Goal: Navigation & Orientation: Find specific page/section

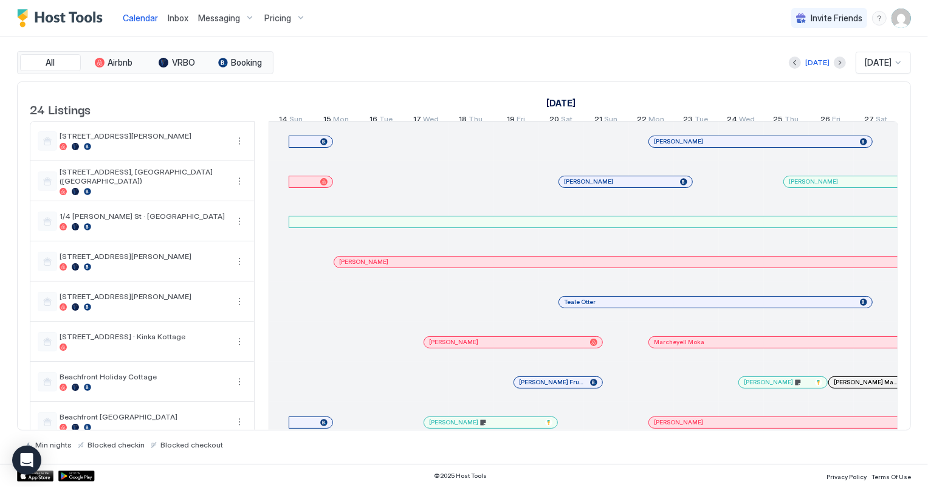
scroll to position [0, 675]
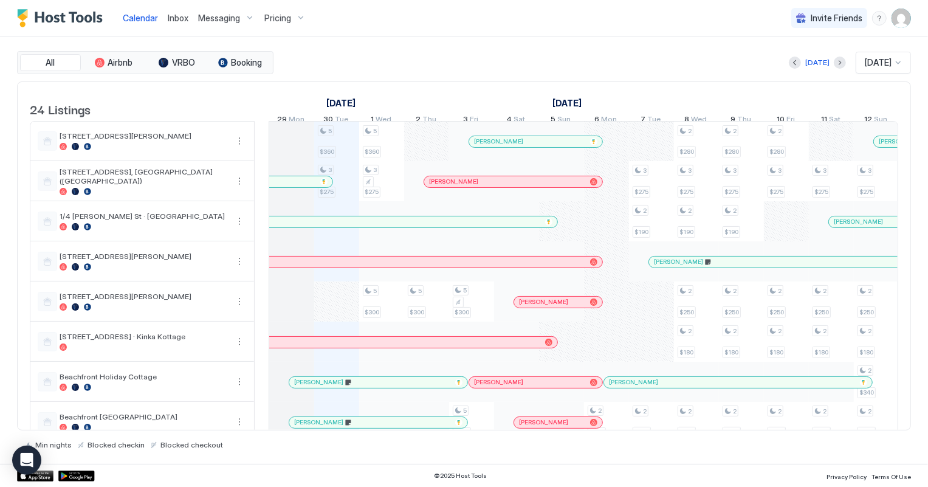
click at [173, 18] on span "Inbox" at bounding box center [178, 18] width 21 height 10
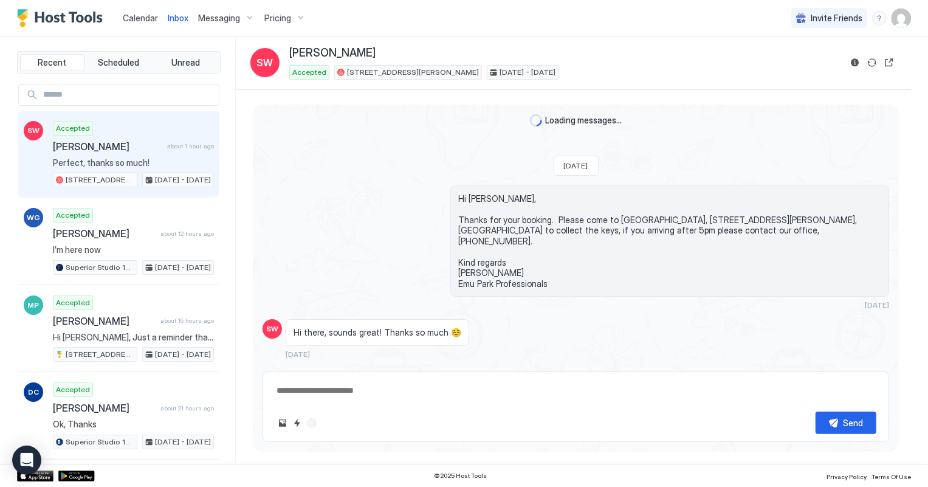
scroll to position [324, 0]
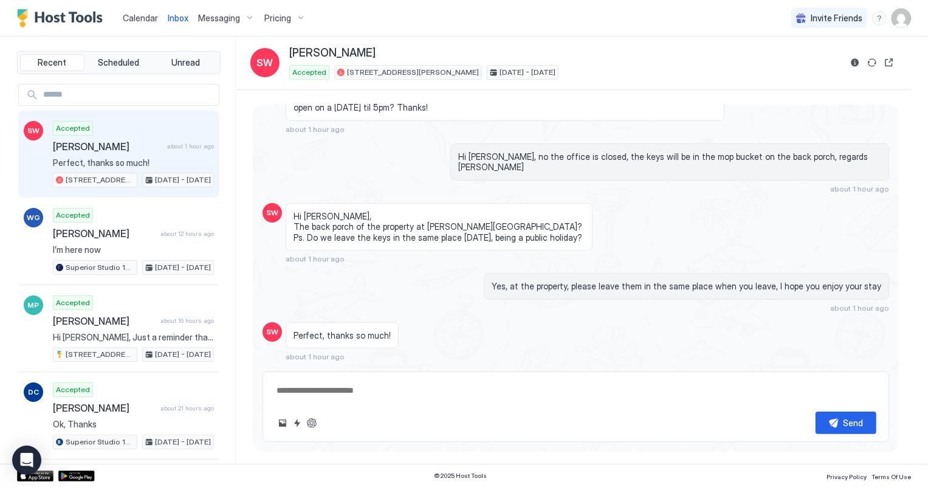
click at [140, 14] on span "Calendar" at bounding box center [140, 18] width 35 height 10
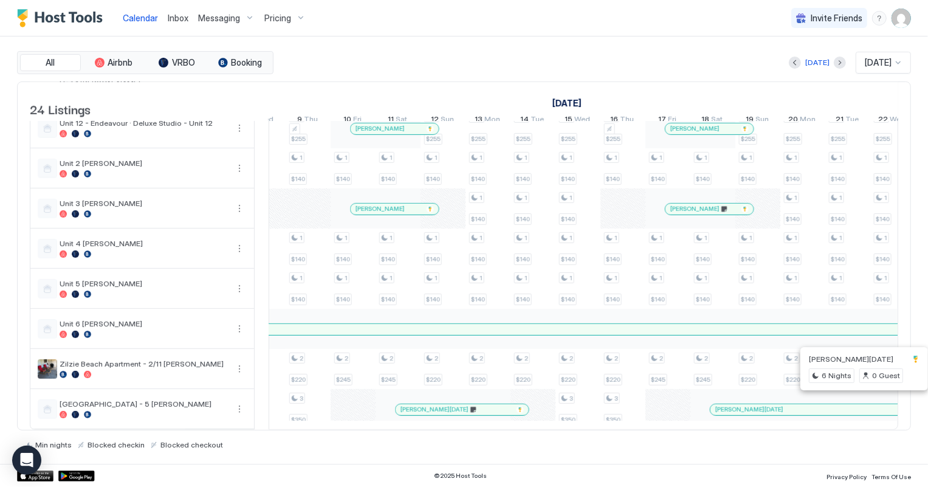
click at [863, 405] on div at bounding box center [863, 410] width 10 height 10
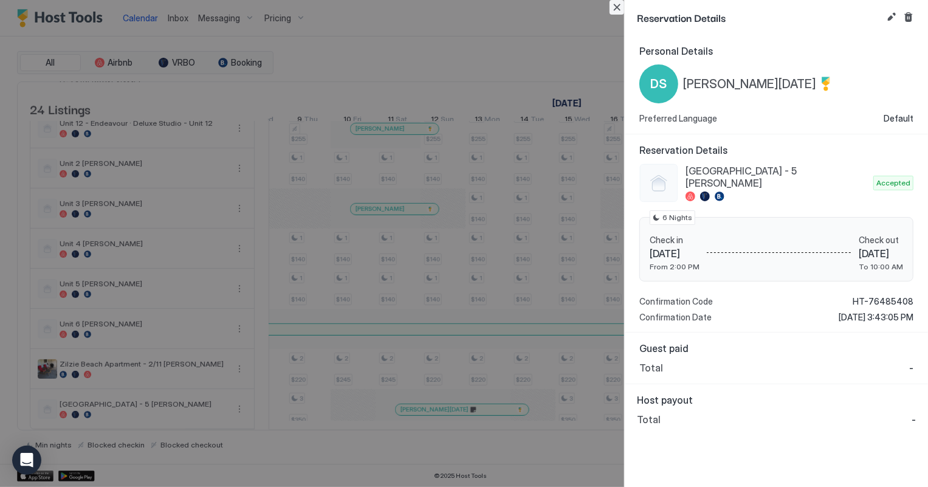
click at [613, 7] on button "Close" at bounding box center [617, 7] width 15 height 15
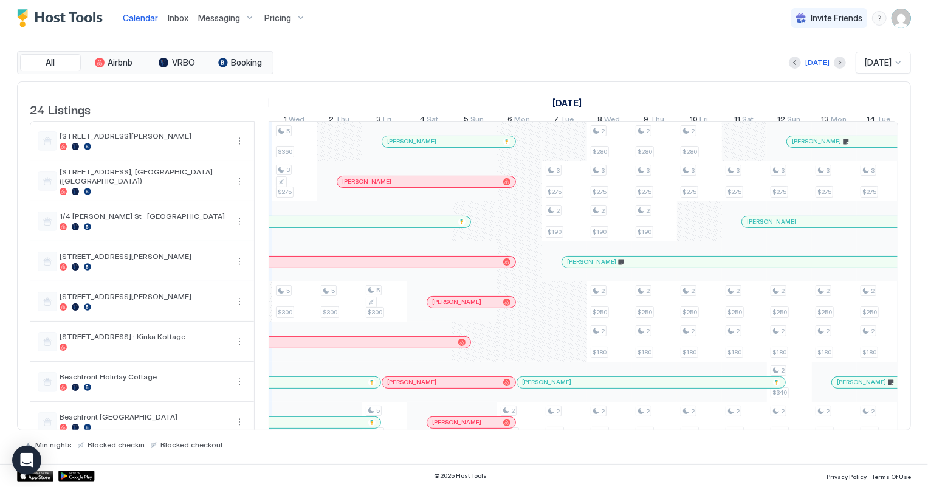
scroll to position [1, 694]
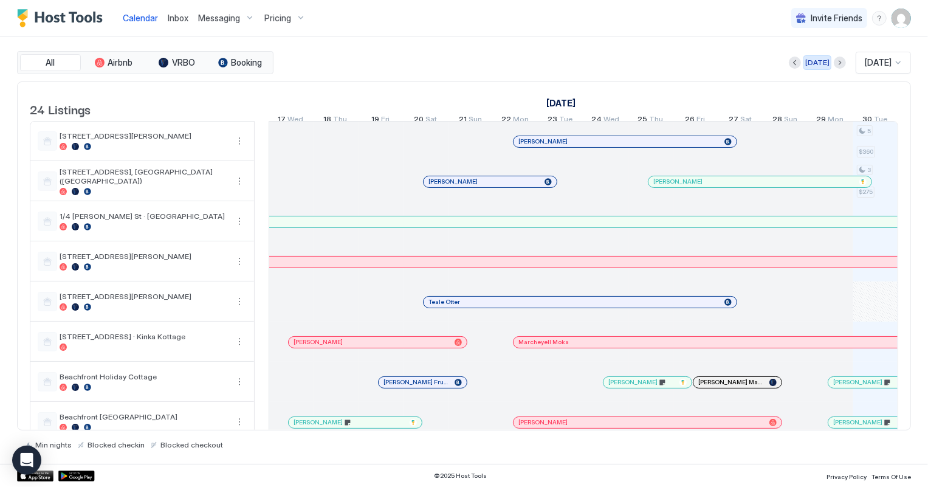
click at [809, 63] on div "[DATE]" at bounding box center [817, 62] width 24 height 11
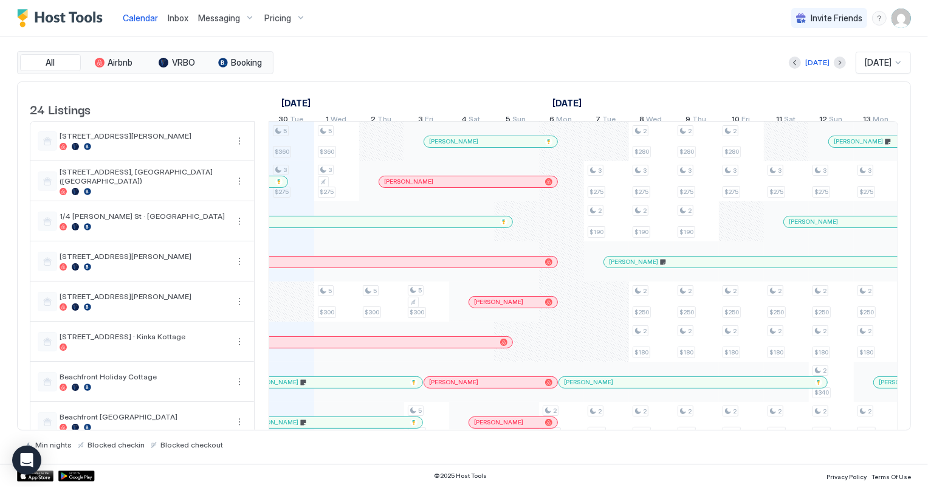
click at [178, 19] on span "Inbox" at bounding box center [178, 18] width 21 height 10
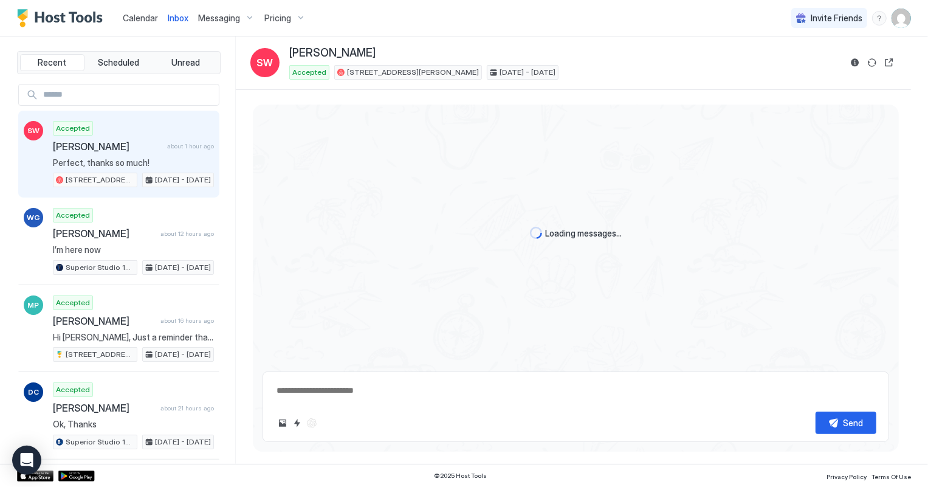
scroll to position [324, 0]
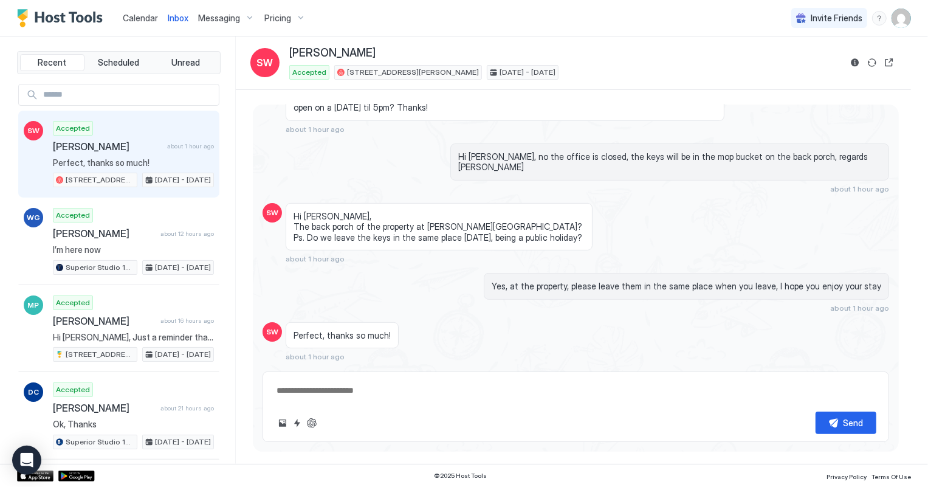
click at [146, 15] on span "Calendar" at bounding box center [140, 18] width 35 height 10
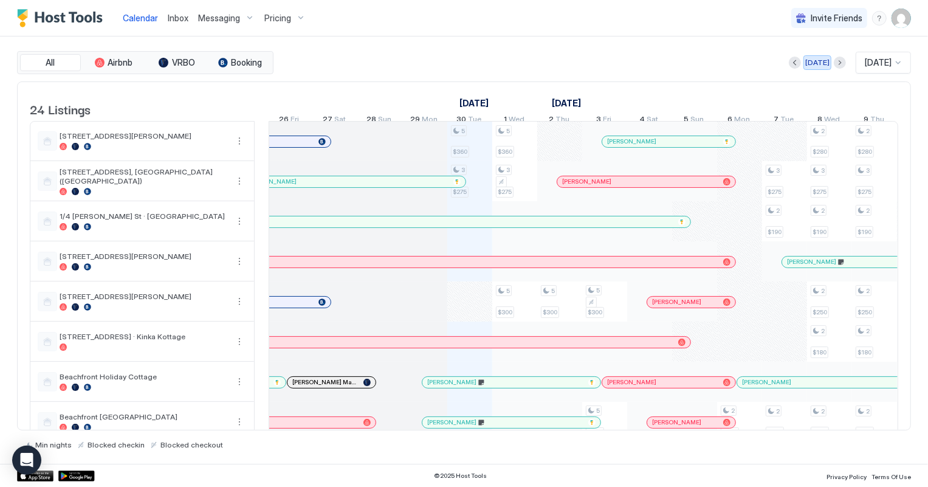
click at [811, 61] on div "[DATE]" at bounding box center [817, 62] width 24 height 11
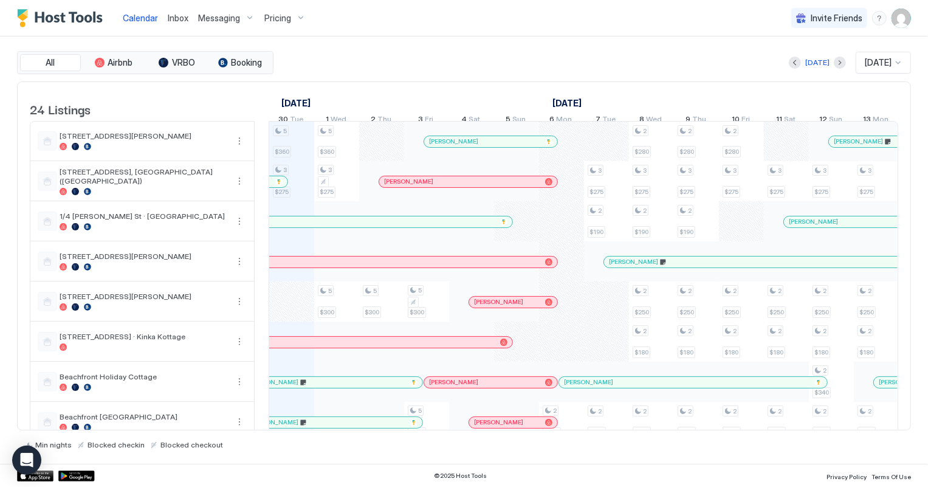
click at [175, 13] on span "Inbox" at bounding box center [178, 18] width 21 height 10
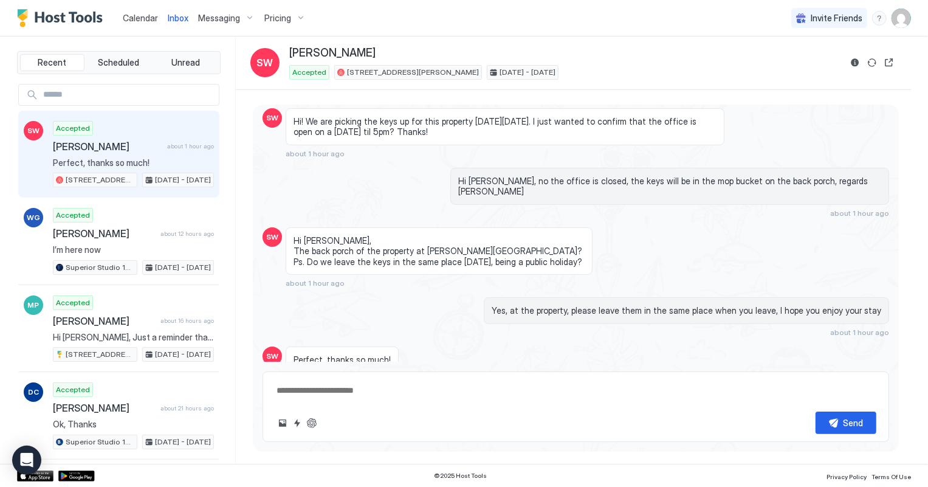
scroll to position [324, 0]
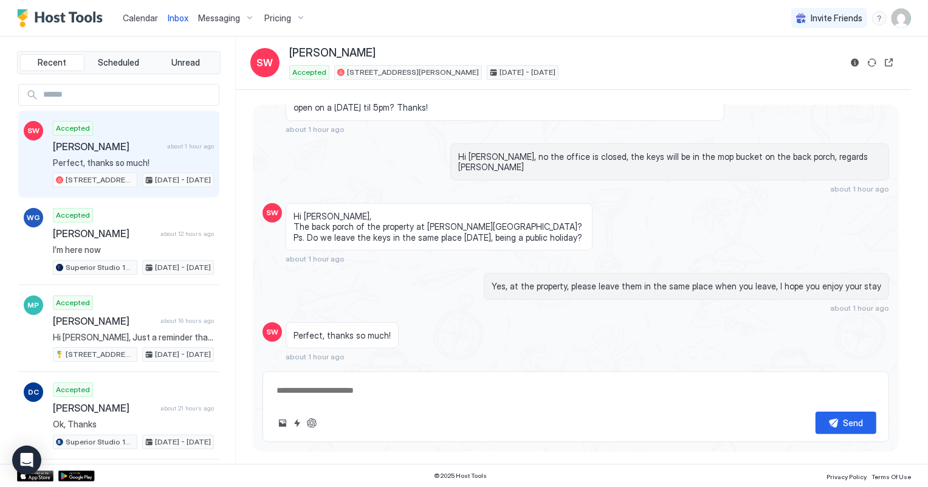
click at [130, 17] on span "Calendar" at bounding box center [140, 18] width 35 height 10
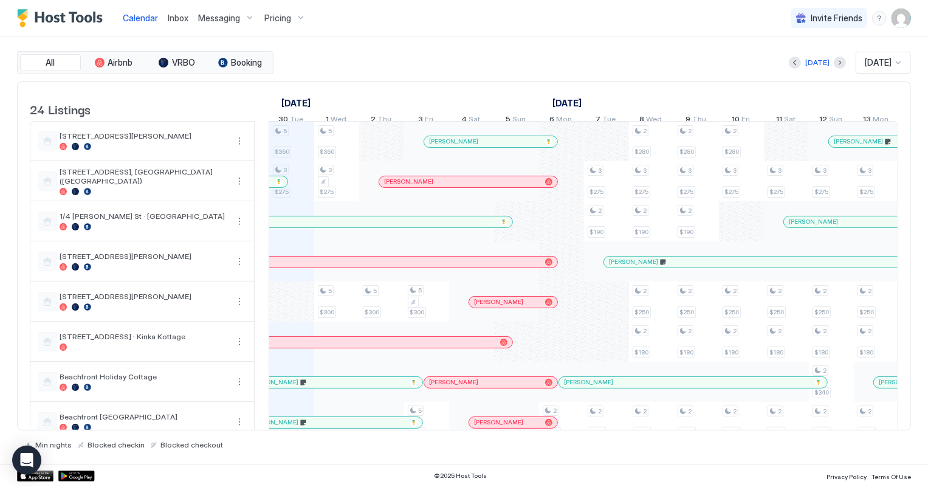
click at [880, 146] on div at bounding box center [883, 142] width 10 height 10
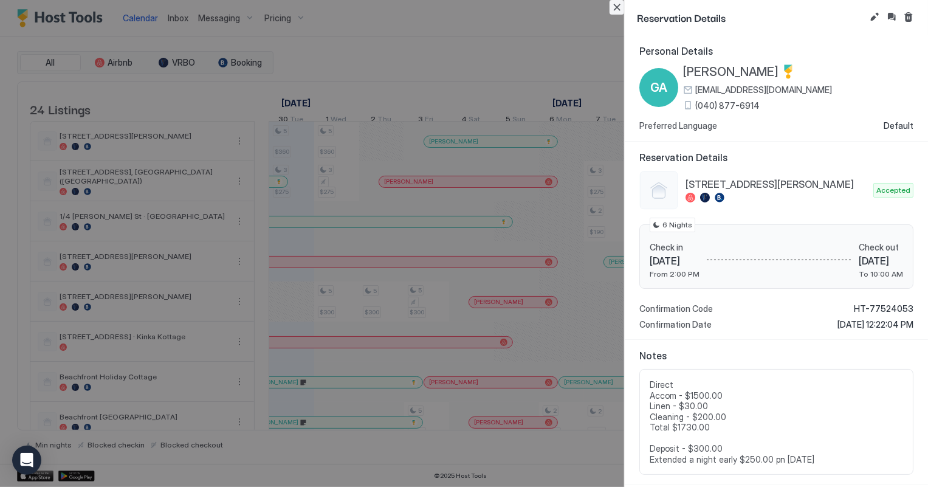
click at [616, 9] on button "Close" at bounding box center [617, 7] width 15 height 15
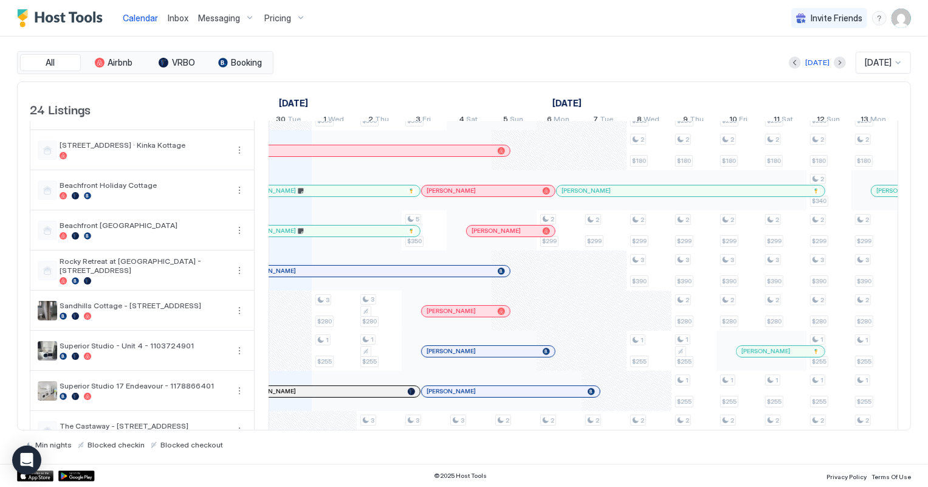
scroll to position [171, 0]
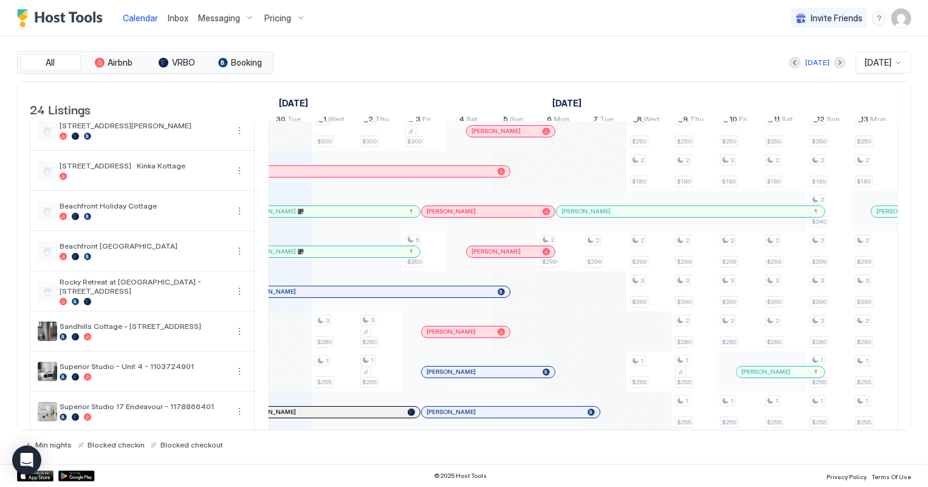
click at [181, 18] on span "Inbox" at bounding box center [178, 18] width 21 height 10
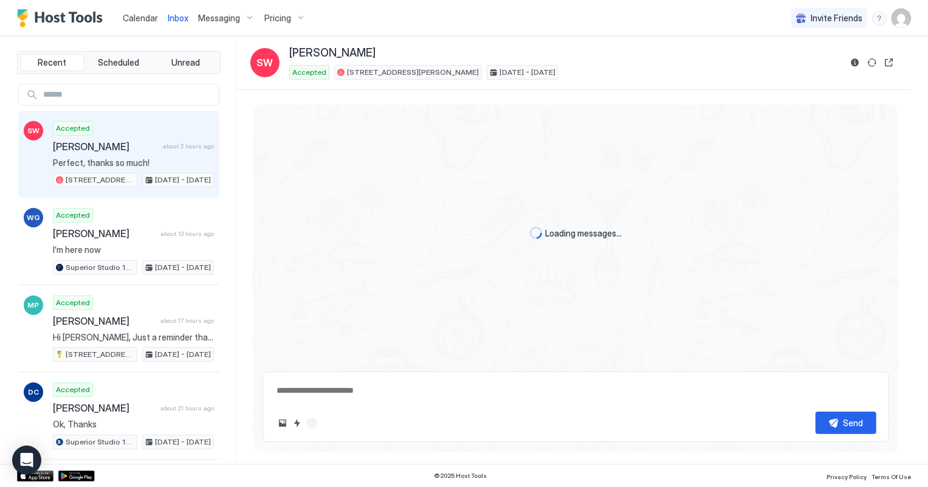
scroll to position [324, 0]
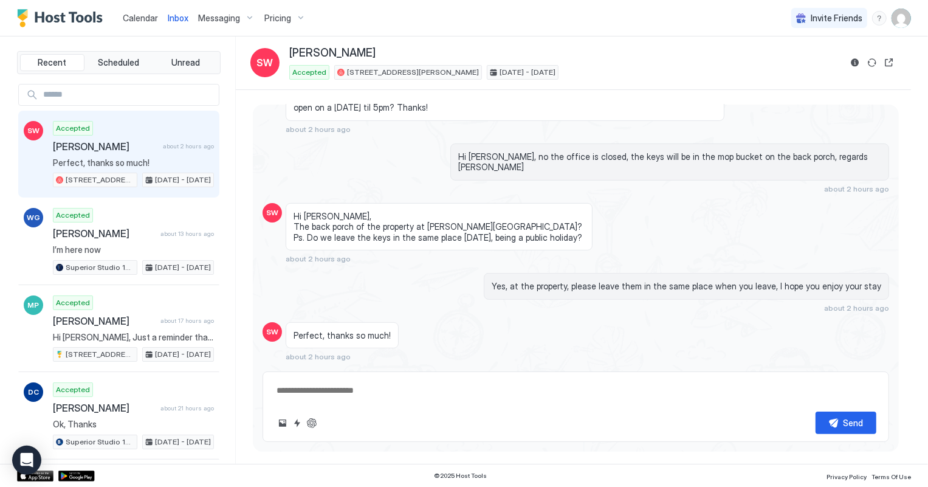
click at [143, 21] on span "Calendar" at bounding box center [140, 18] width 35 height 10
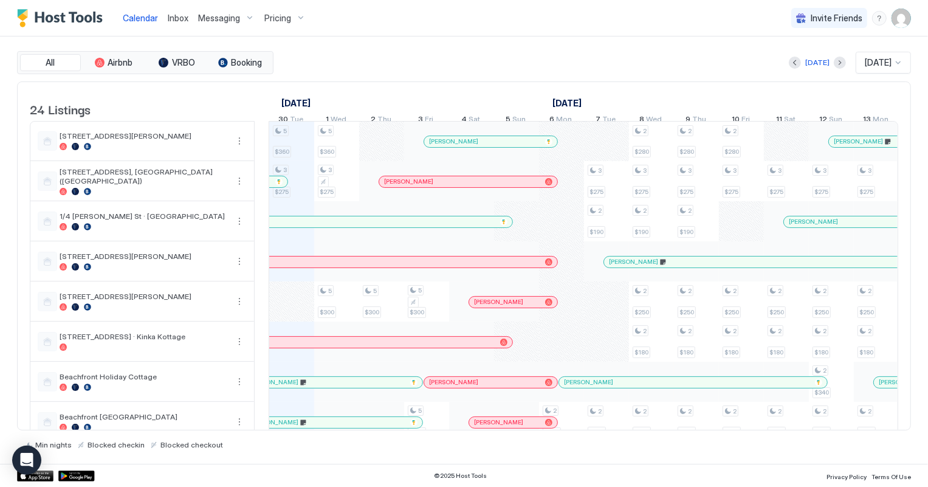
click at [175, 21] on span "Inbox" at bounding box center [178, 18] width 21 height 10
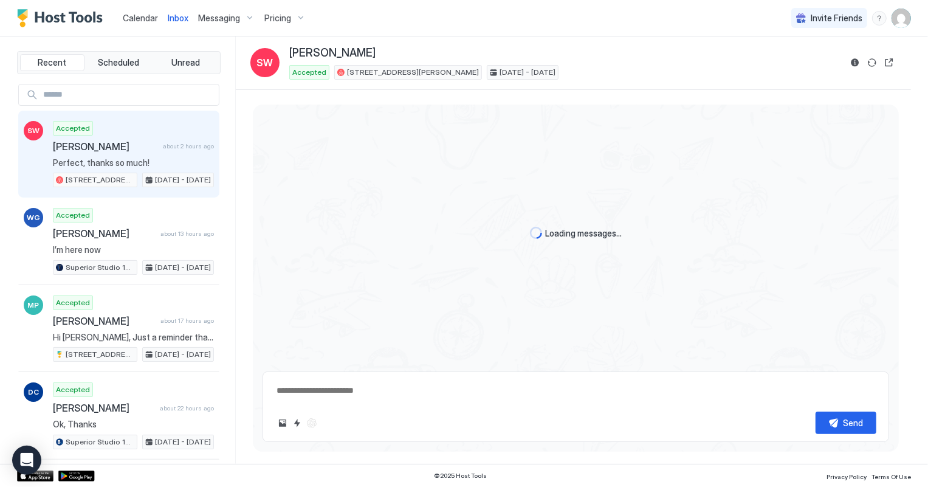
scroll to position [324, 0]
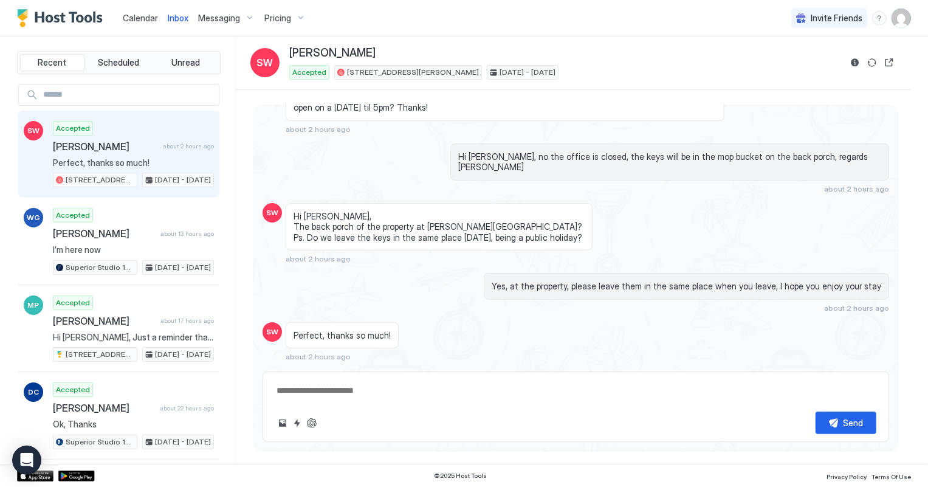
click at [152, 16] on span "Calendar" at bounding box center [140, 18] width 35 height 10
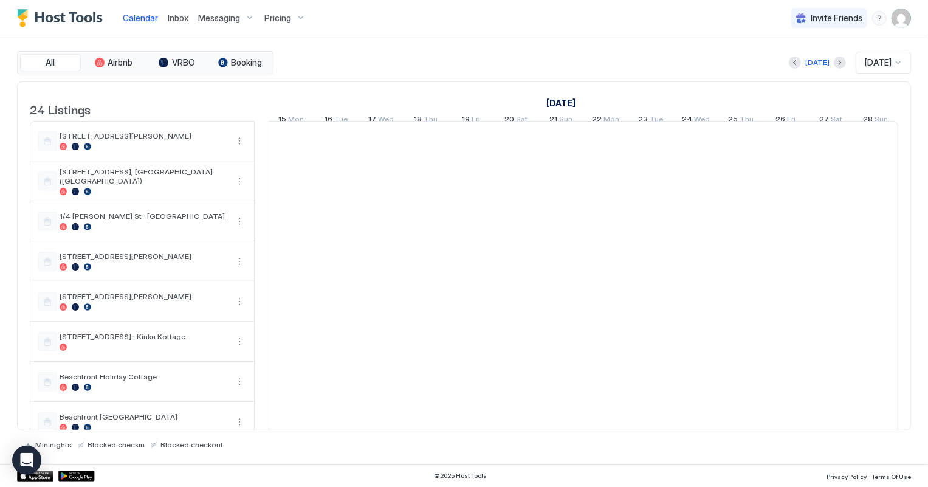
scroll to position [0, 675]
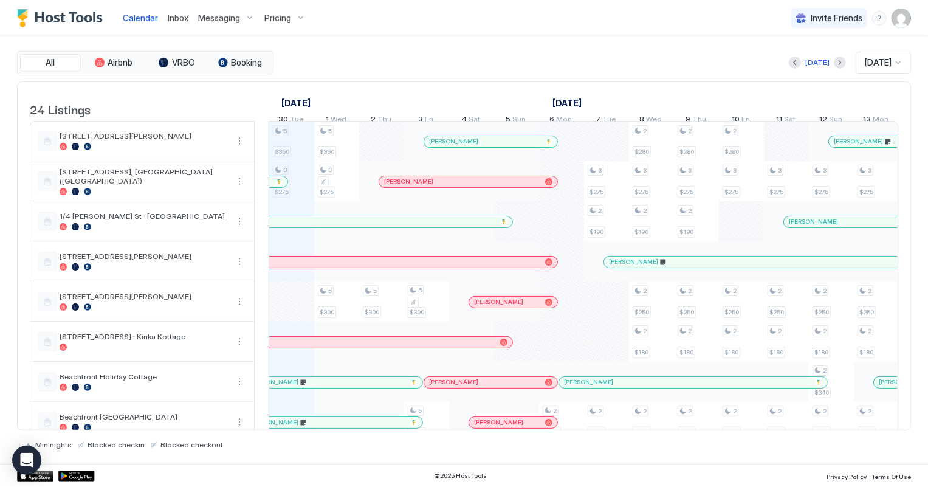
click at [274, 18] on span "Pricing" at bounding box center [277, 18] width 27 height 11
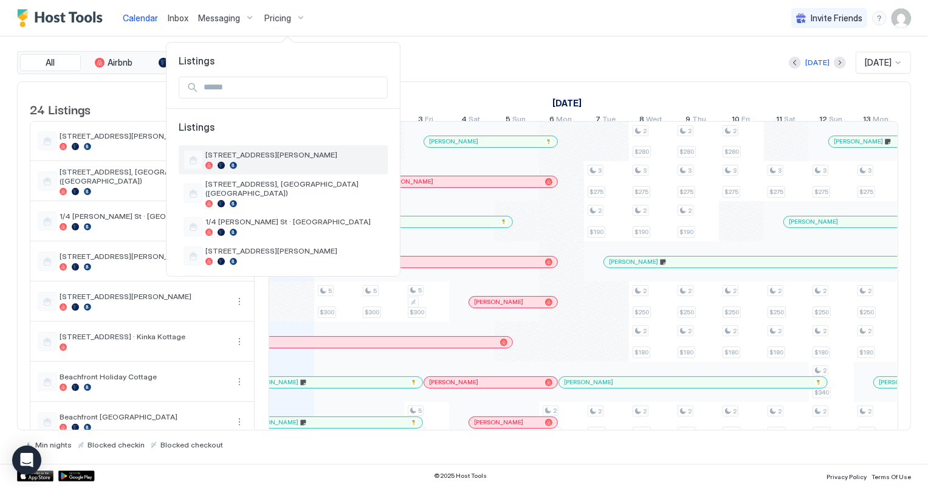
click at [266, 154] on span "[STREET_ADDRESS][PERSON_NAME]" at bounding box center [293, 154] width 177 height 9
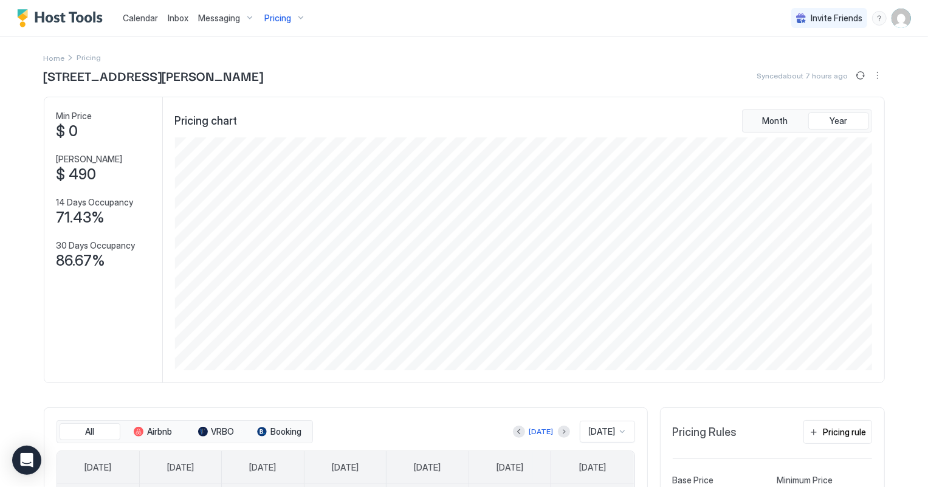
click at [134, 23] on link "Calendar" at bounding box center [140, 18] width 35 height 13
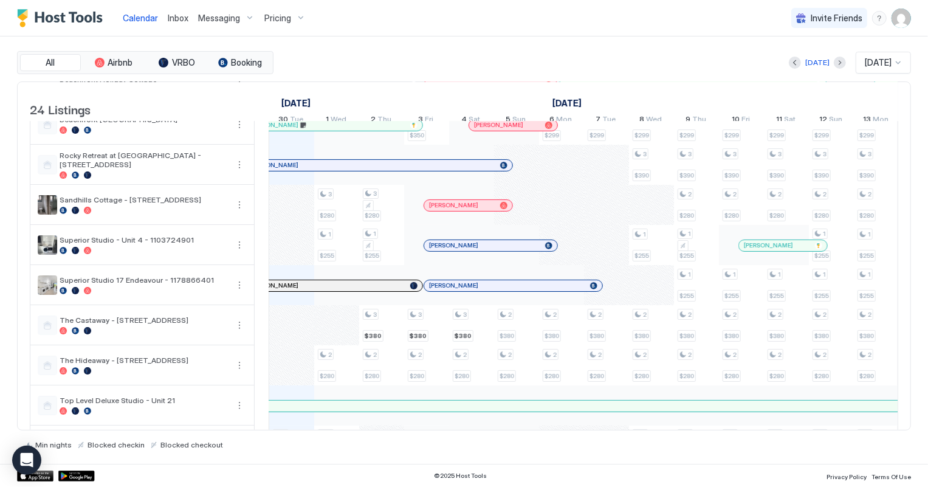
scroll to position [276, 0]
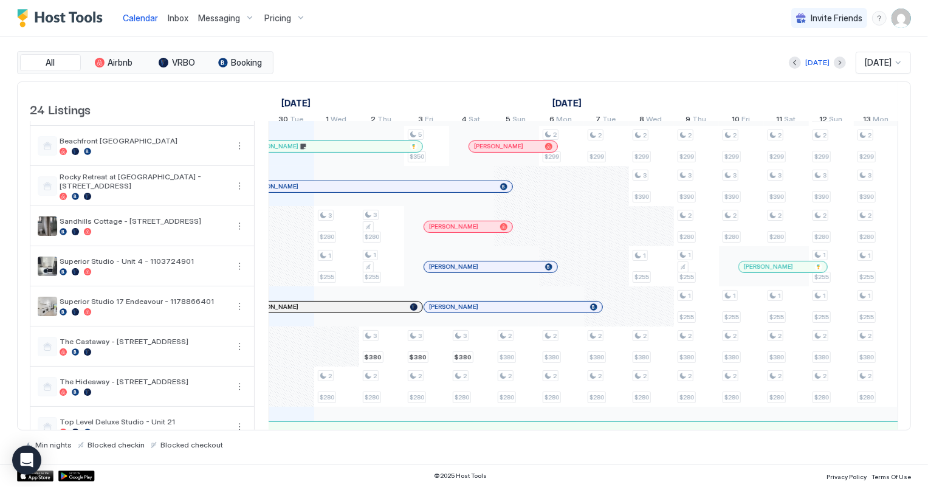
click at [177, 14] on span "Inbox" at bounding box center [178, 18] width 21 height 10
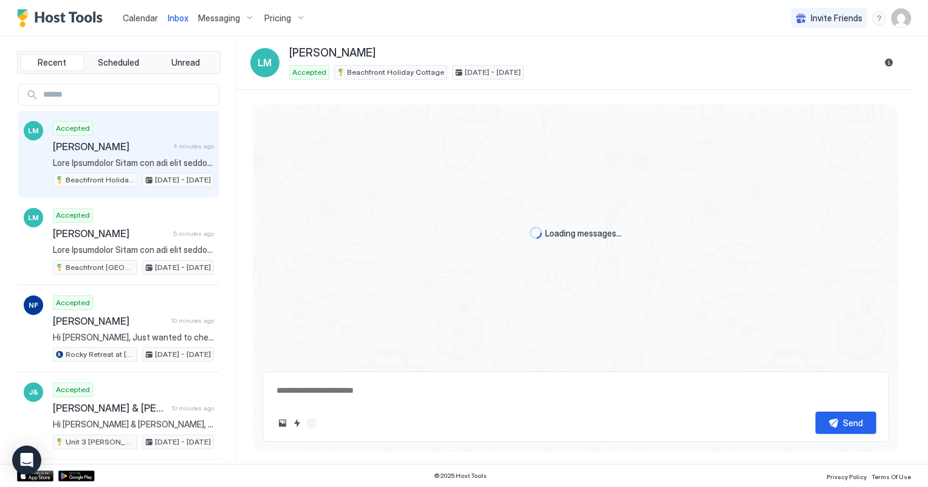
scroll to position [402, 0]
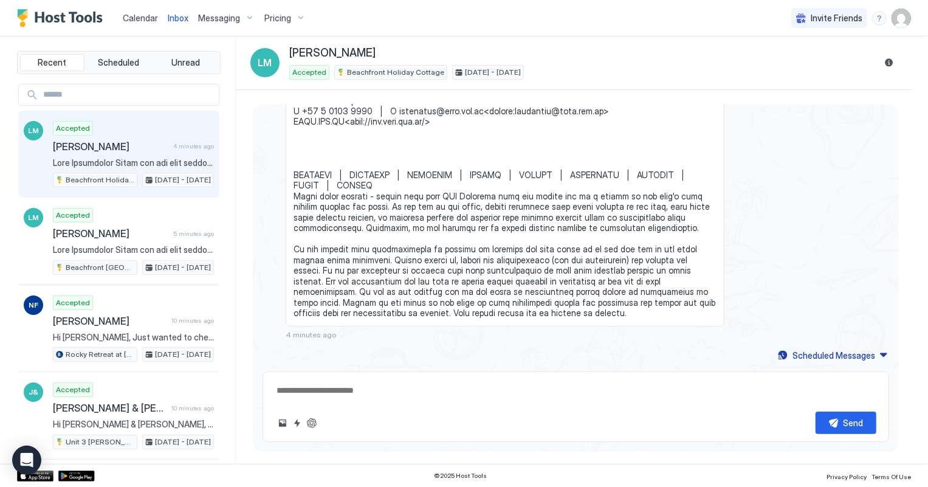
click at [122, 142] on span "[PERSON_NAME]" at bounding box center [110, 146] width 115 height 12
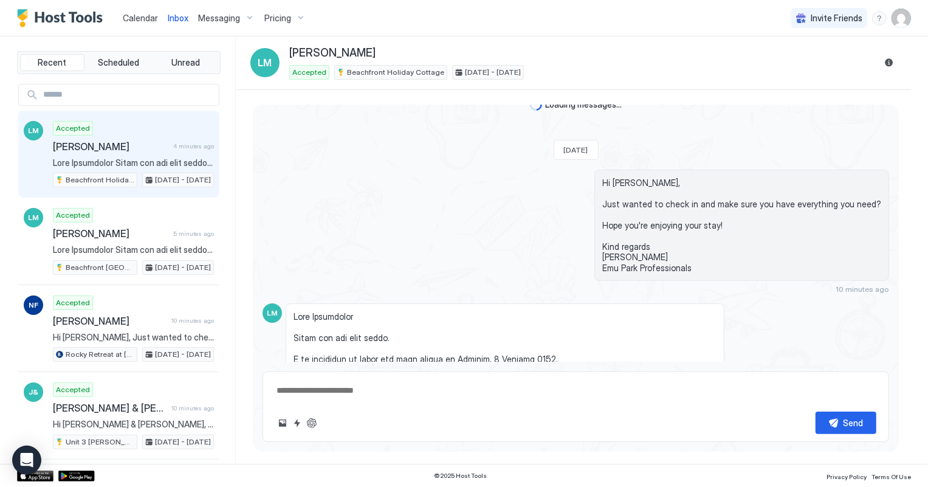
scroll to position [0, 0]
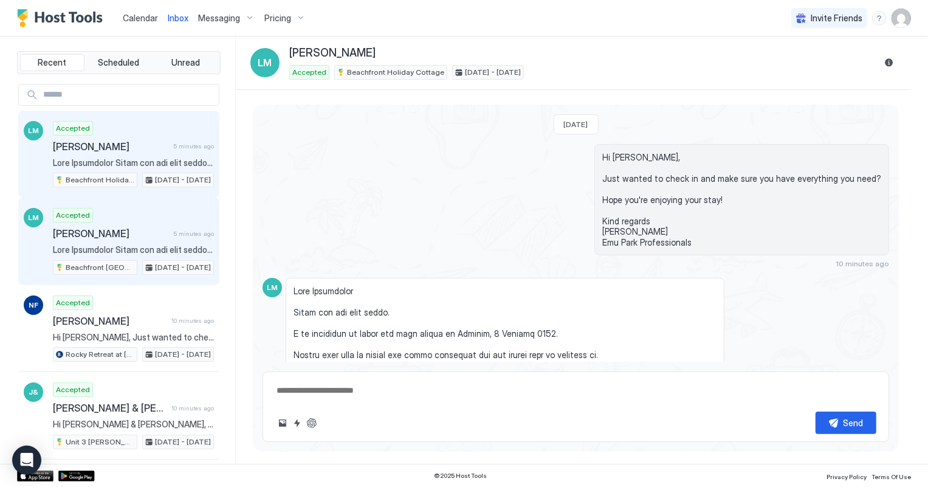
click at [95, 246] on span at bounding box center [133, 249] width 161 height 11
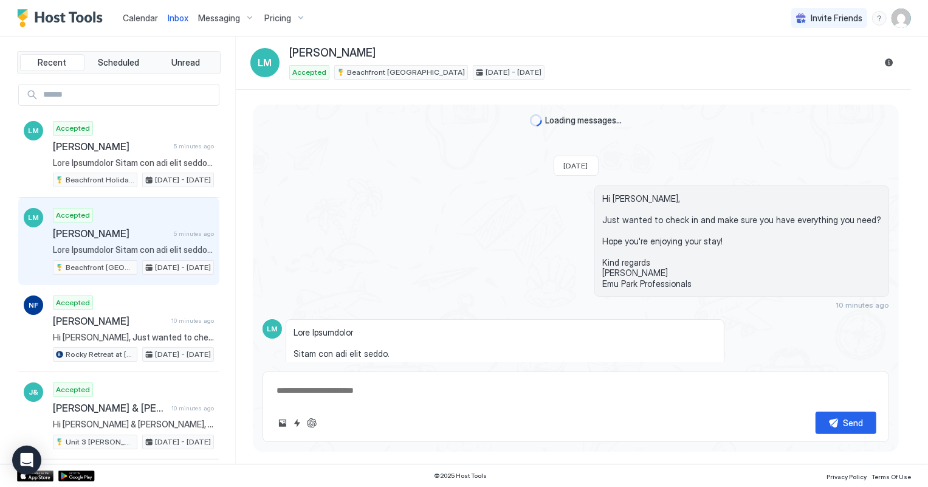
scroll to position [402, 0]
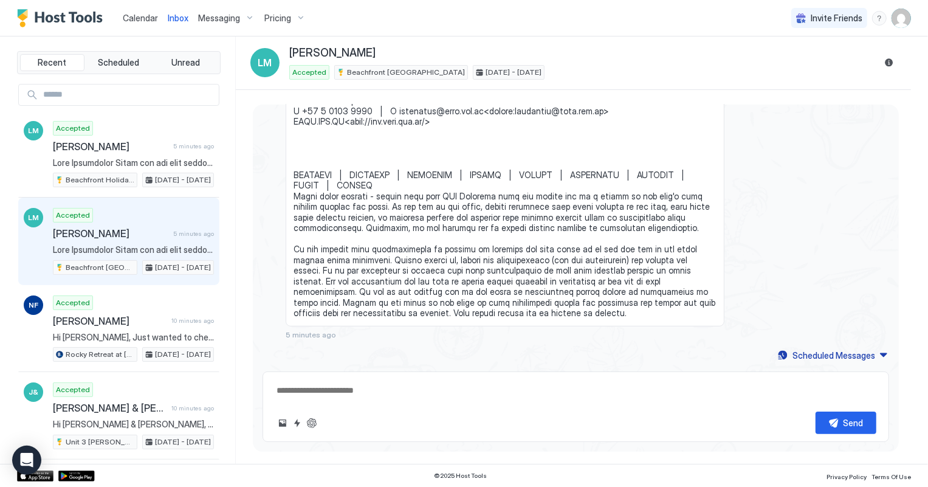
click at [133, 15] on span "Calendar" at bounding box center [140, 18] width 35 height 10
